Goal: Task Accomplishment & Management: Use online tool/utility

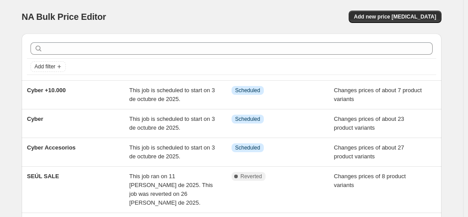
click at [181, 12] on div "NA Bulk Price Editor" at bounding box center [123, 17] width 202 height 12
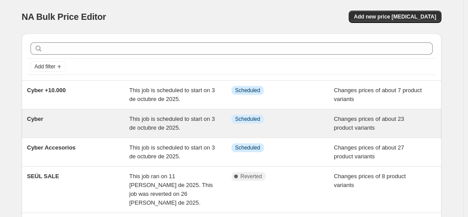
click at [47, 121] on div "Cyber" at bounding box center [78, 124] width 103 height 18
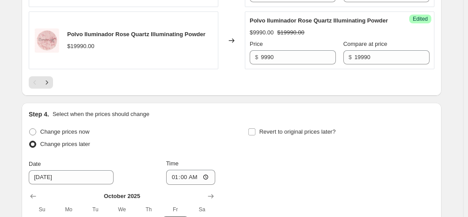
scroll to position [1567, 0]
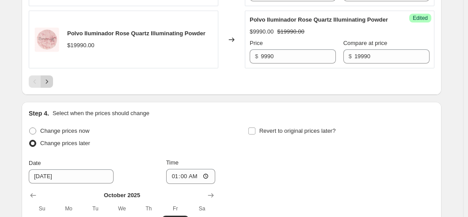
click at [53, 80] on button "Next" at bounding box center [47, 82] width 12 height 12
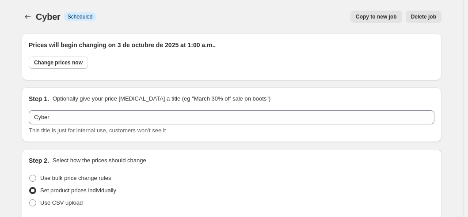
scroll to position [162, 0]
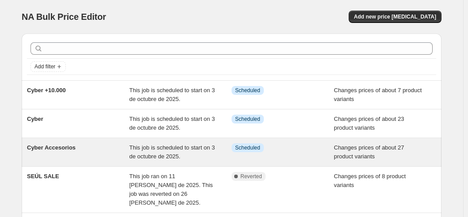
click at [108, 154] on div "Cyber Accesorios" at bounding box center [78, 153] width 103 height 18
